Goal: Manage account settings

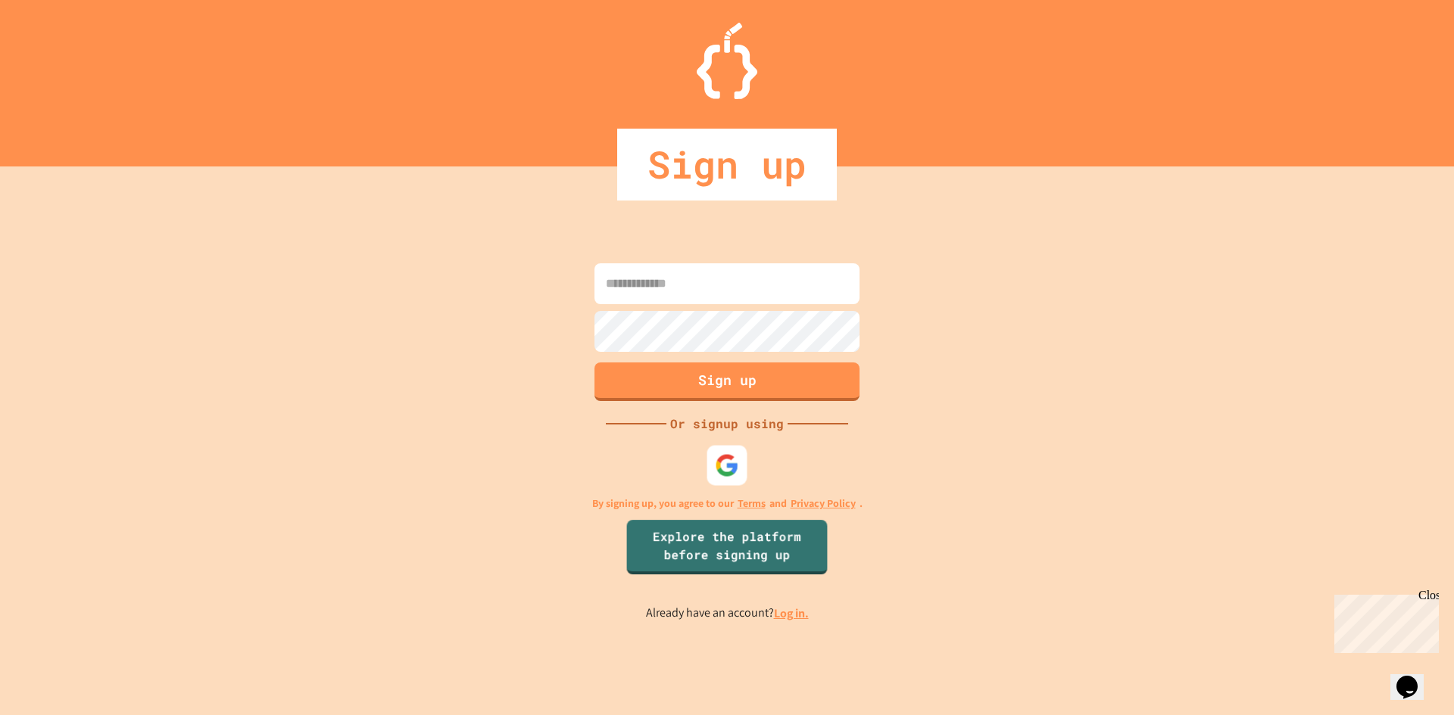
click at [718, 468] on img at bounding box center [727, 465] width 24 height 24
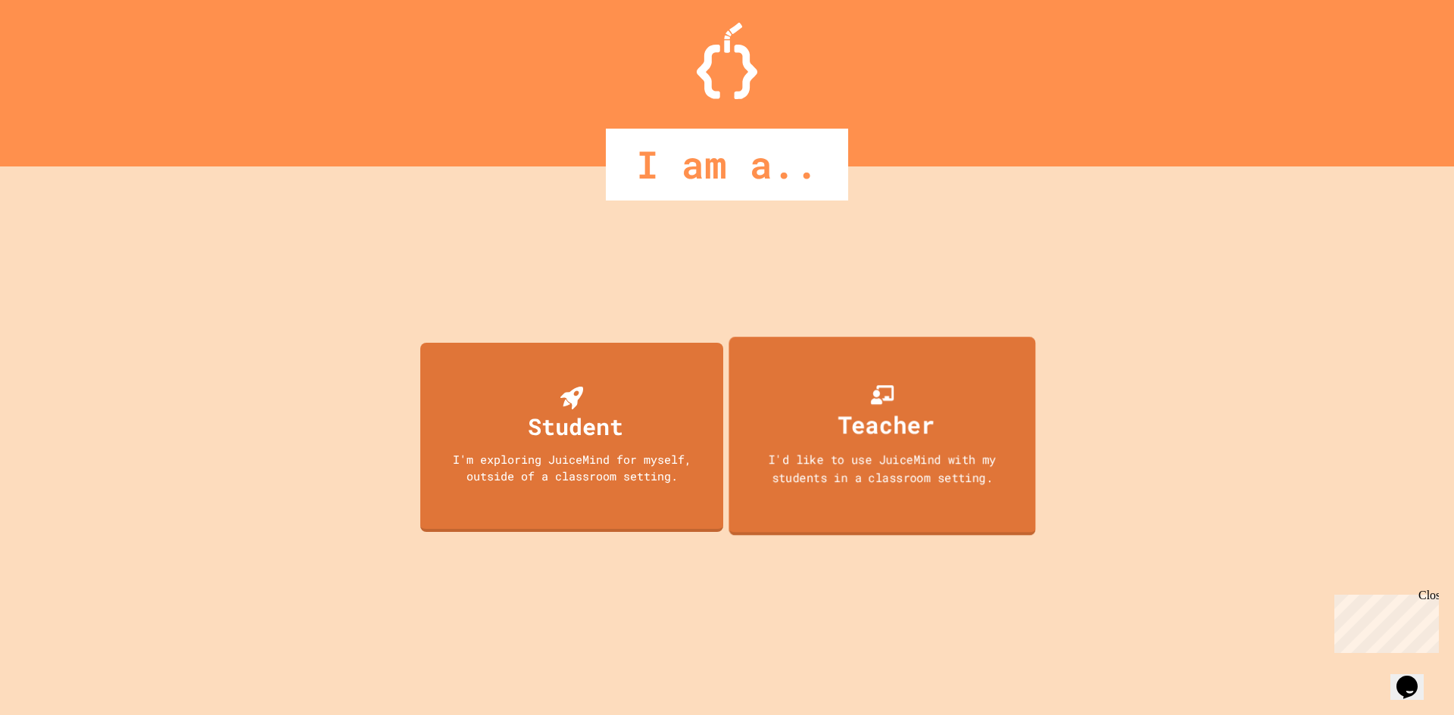
click at [780, 512] on div "Teacher I'd like to use JuiceMind with my students in a classroom setting." at bounding box center [881, 436] width 307 height 199
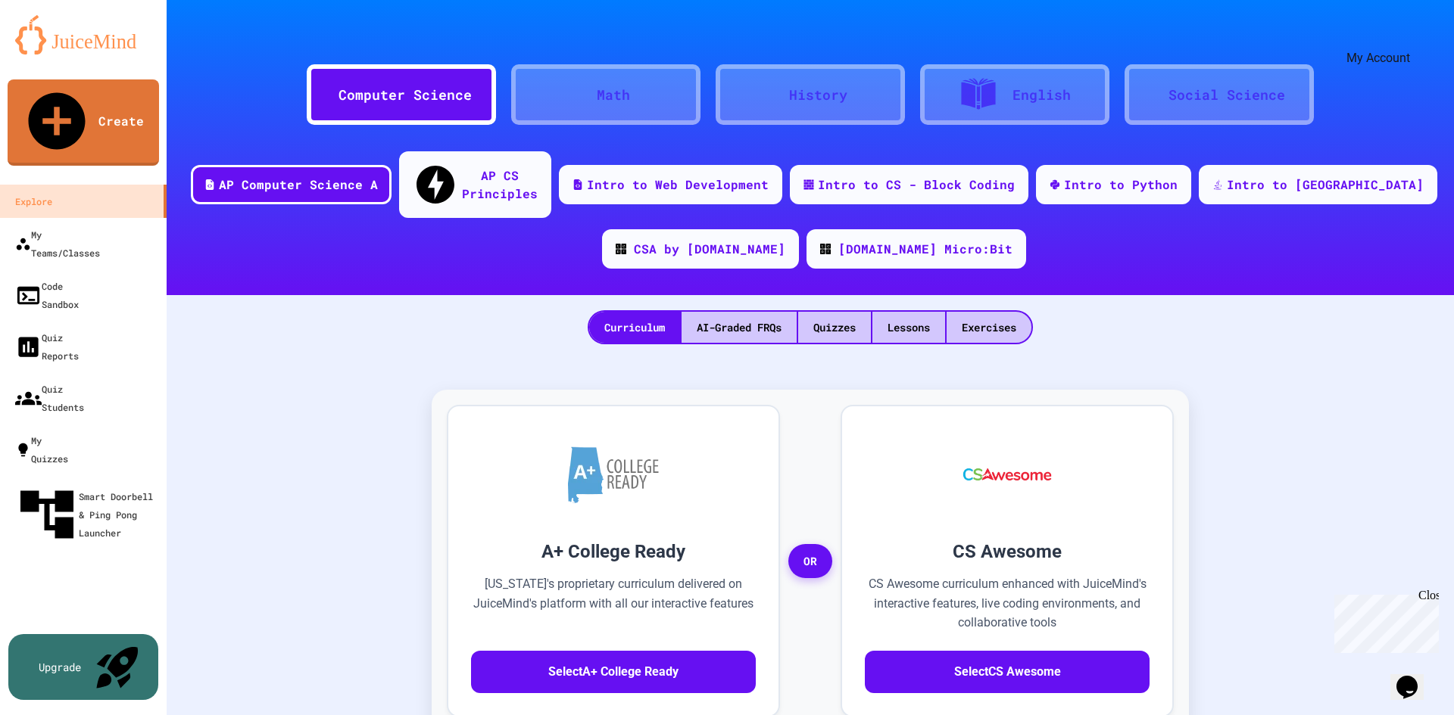
click at [1408, 37] on icon "My Account" at bounding box center [1408, 37] width 0 height 0
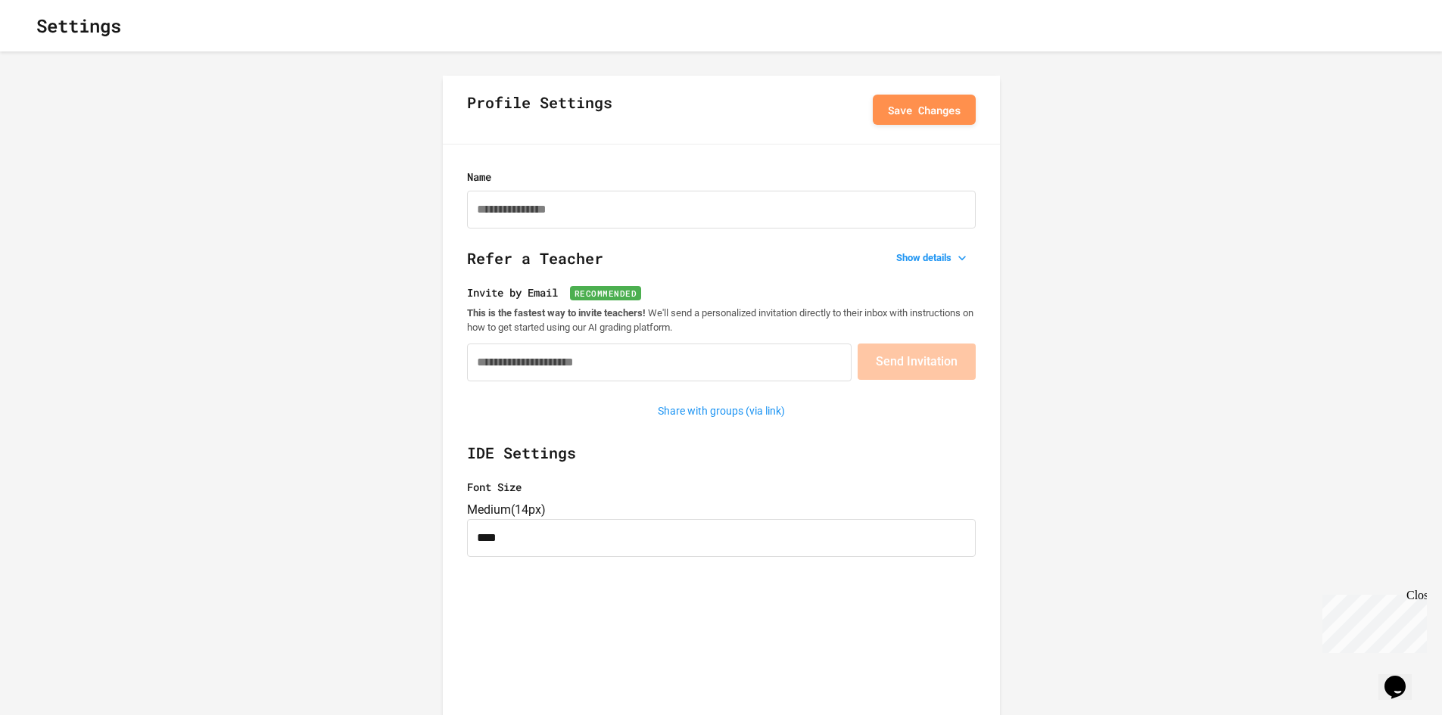
type input "**********"
click at [24, 26] on icon "button" at bounding box center [24, 26] width 0 height 0
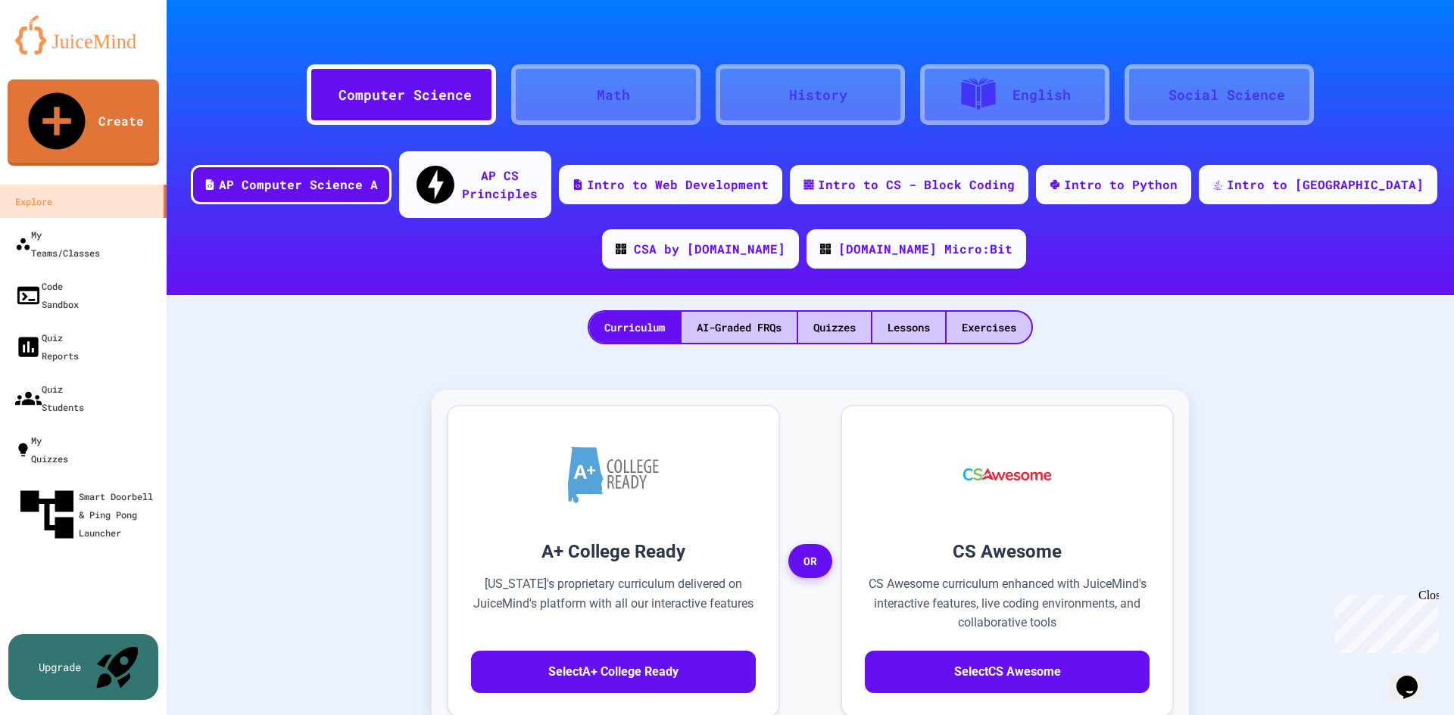
click at [1405, 34] on div at bounding box center [810, 22] width 1287 height 45
click at [1408, 37] on icon "My Account" at bounding box center [1408, 37] width 0 height 0
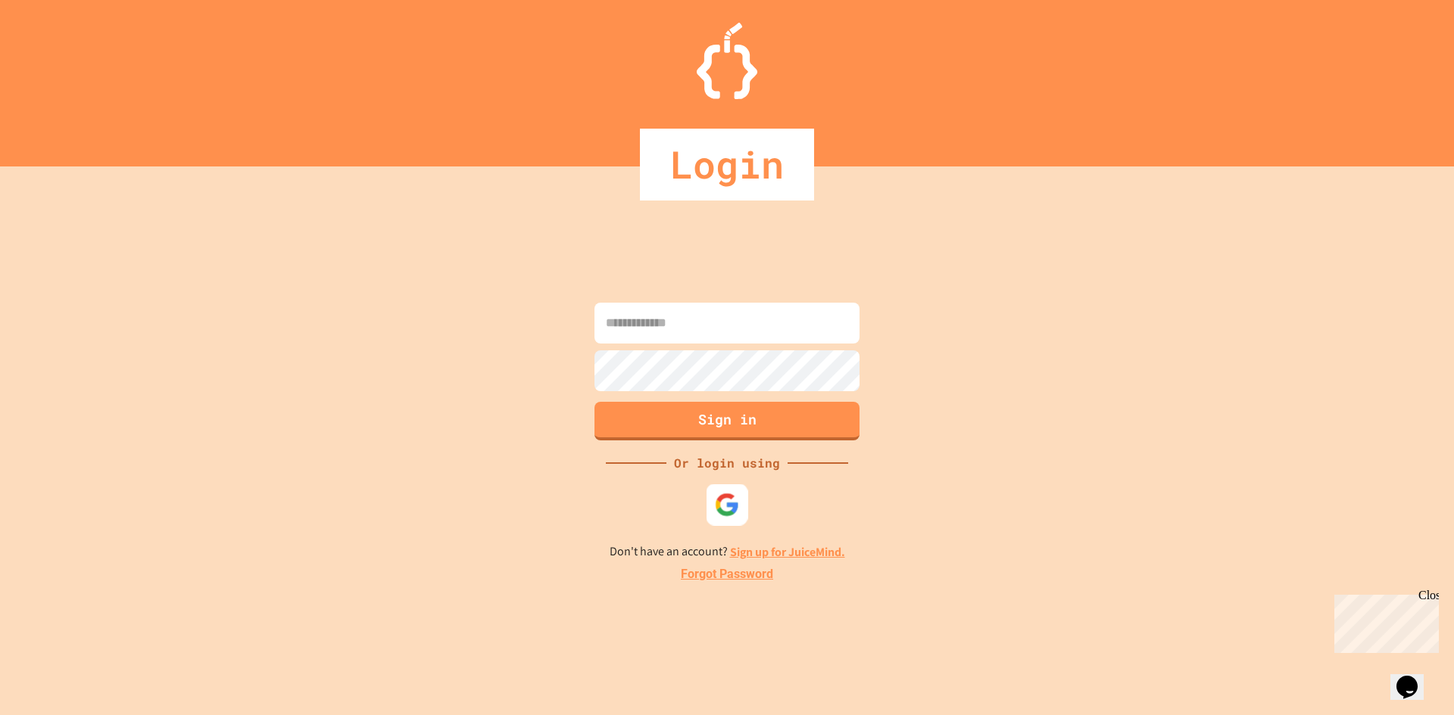
click at [737, 509] on img at bounding box center [727, 504] width 25 height 25
